Goal: Task Accomplishment & Management: Use online tool/utility

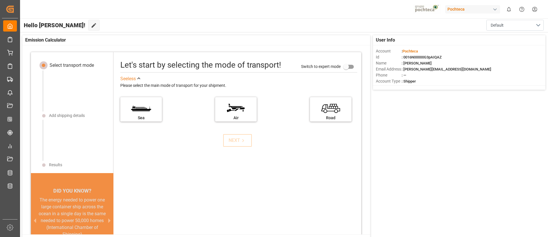
click at [498, 9] on div "button" at bounding box center [495, 10] width 6 height 6
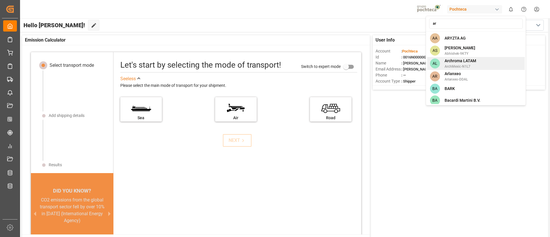
type input "ar"
click at [487, 63] on div "AL Archroma LATAM ArchMexic-N1L7" at bounding box center [476, 63] width 98 height 13
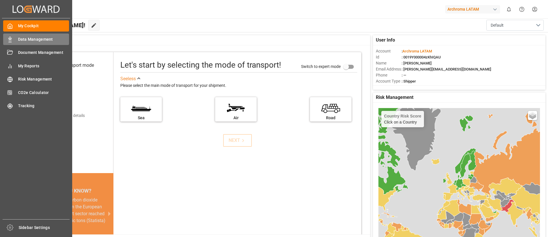
click at [11, 41] on icon at bounding box center [10, 40] width 6 height 6
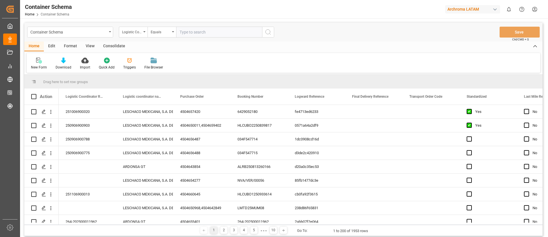
click at [534, 46] on icon at bounding box center [535, 46] width 6 height 7
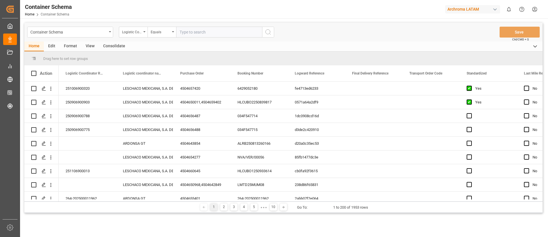
click at [49, 46] on div "Edit" at bounding box center [52, 47] width 16 height 10
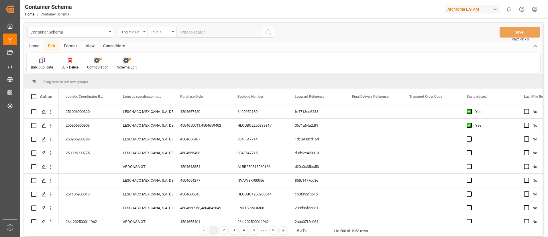
click at [130, 65] on div "Schema Edit" at bounding box center [126, 67] width 19 height 5
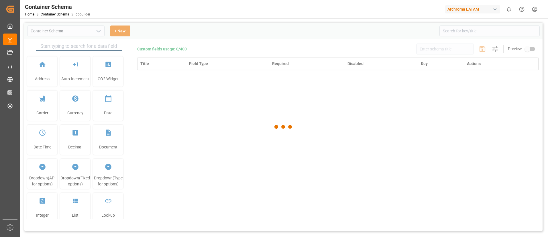
type input "Container Schema"
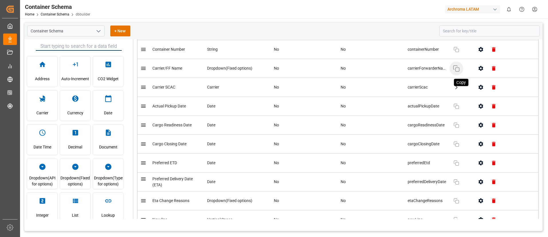
scroll to position [1239, 0]
click at [457, 34] on input at bounding box center [490, 31] width 100 height 11
paste input "initialEtd"
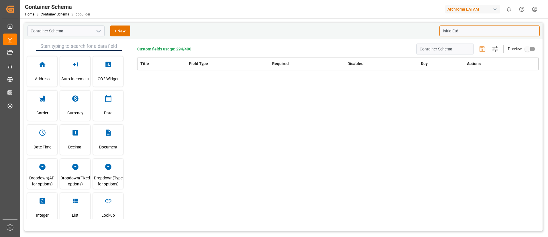
scroll to position [0, 0]
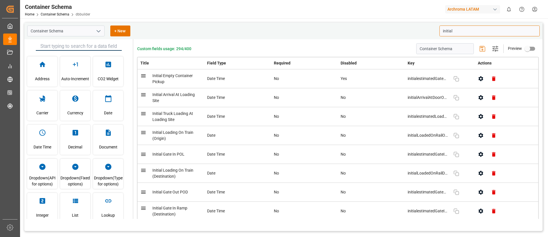
type input "initial"
click at [81, 42] on input "text" at bounding box center [79, 46] width 86 height 9
click at [53, 130] on div "Date Time" at bounding box center [42, 140] width 30 height 30
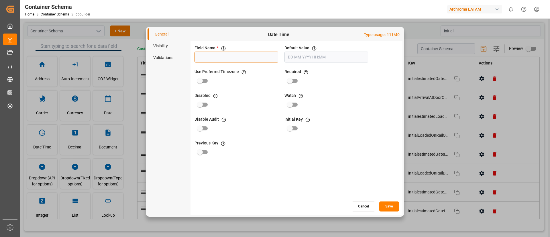
click at [261, 57] on input at bounding box center [237, 57] width 84 height 11
paste input "initialEtd"
type input "initialEtd"
click at [303, 57] on input "text" at bounding box center [327, 57] width 84 height 11
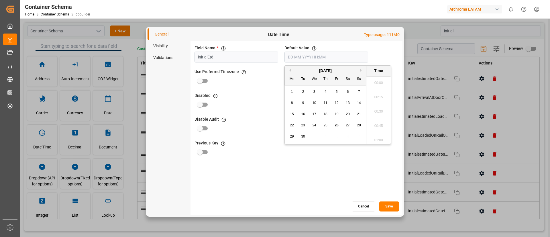
scroll to position [575, 0]
click at [303, 57] on input "text" at bounding box center [327, 57] width 84 height 11
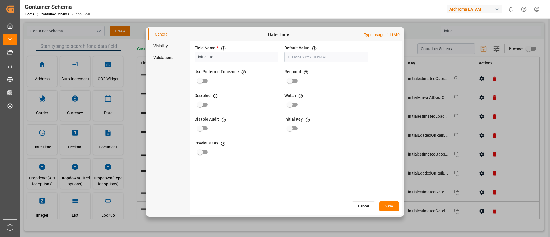
click at [263, 82] on div "Use Preferred Timezone If this property is true, uses preferred time zone" at bounding box center [236, 78] width 86 height 20
click at [173, 46] on li "Visibility" at bounding box center [169, 46] width 43 height 12
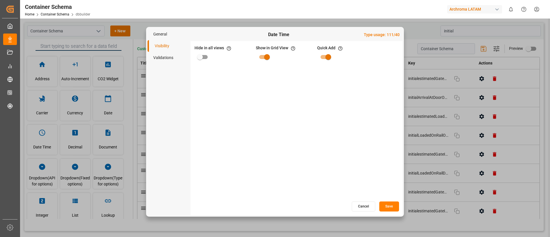
click at [164, 59] on li "Validations" at bounding box center [169, 58] width 43 height 12
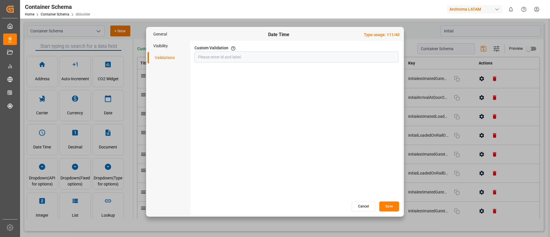
click at [164, 36] on li "General" at bounding box center [169, 34] width 43 height 12
